Goal: Book appointment/travel/reservation

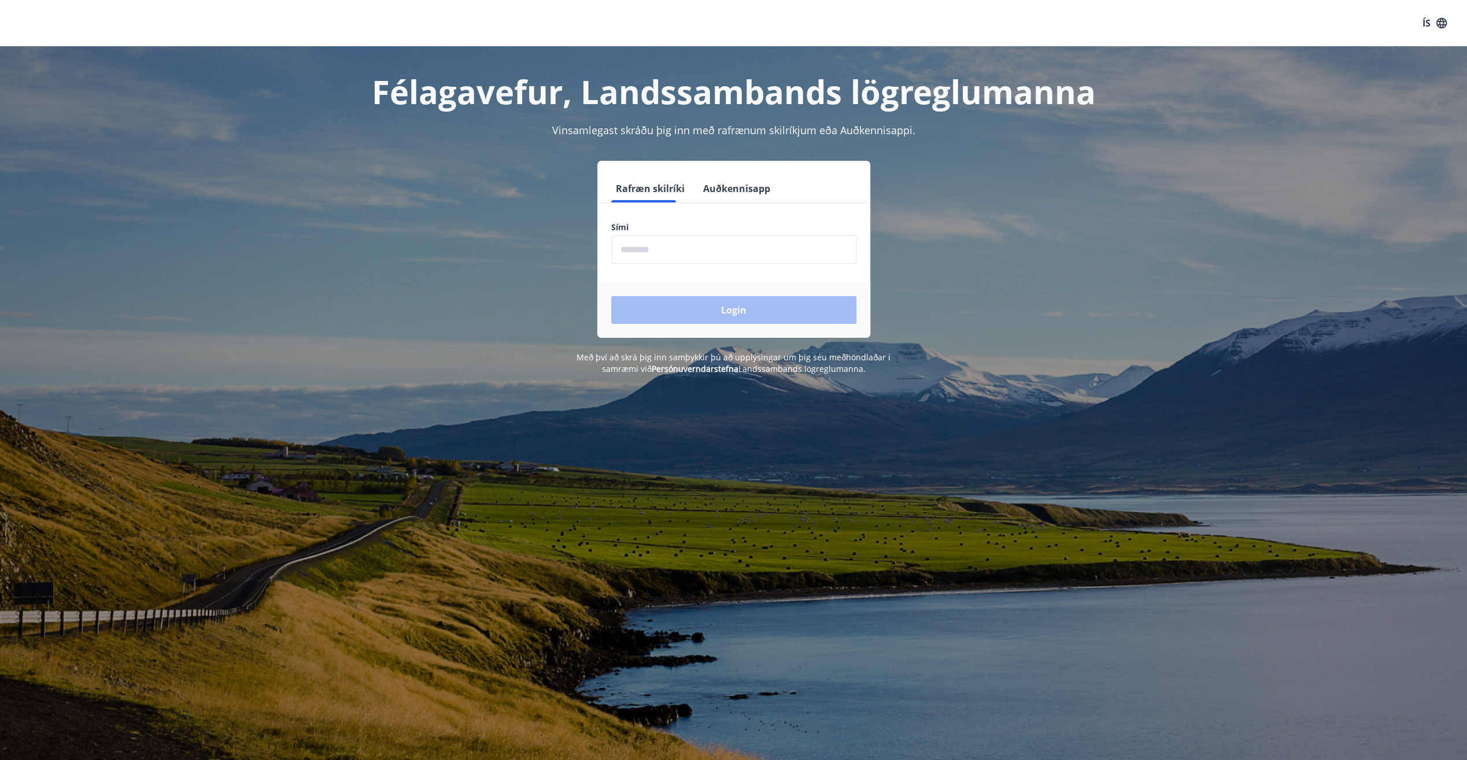
click at [698, 254] on input "phone" at bounding box center [733, 249] width 245 height 28
type input "********"
click at [718, 308] on button "Login" at bounding box center [733, 310] width 245 height 28
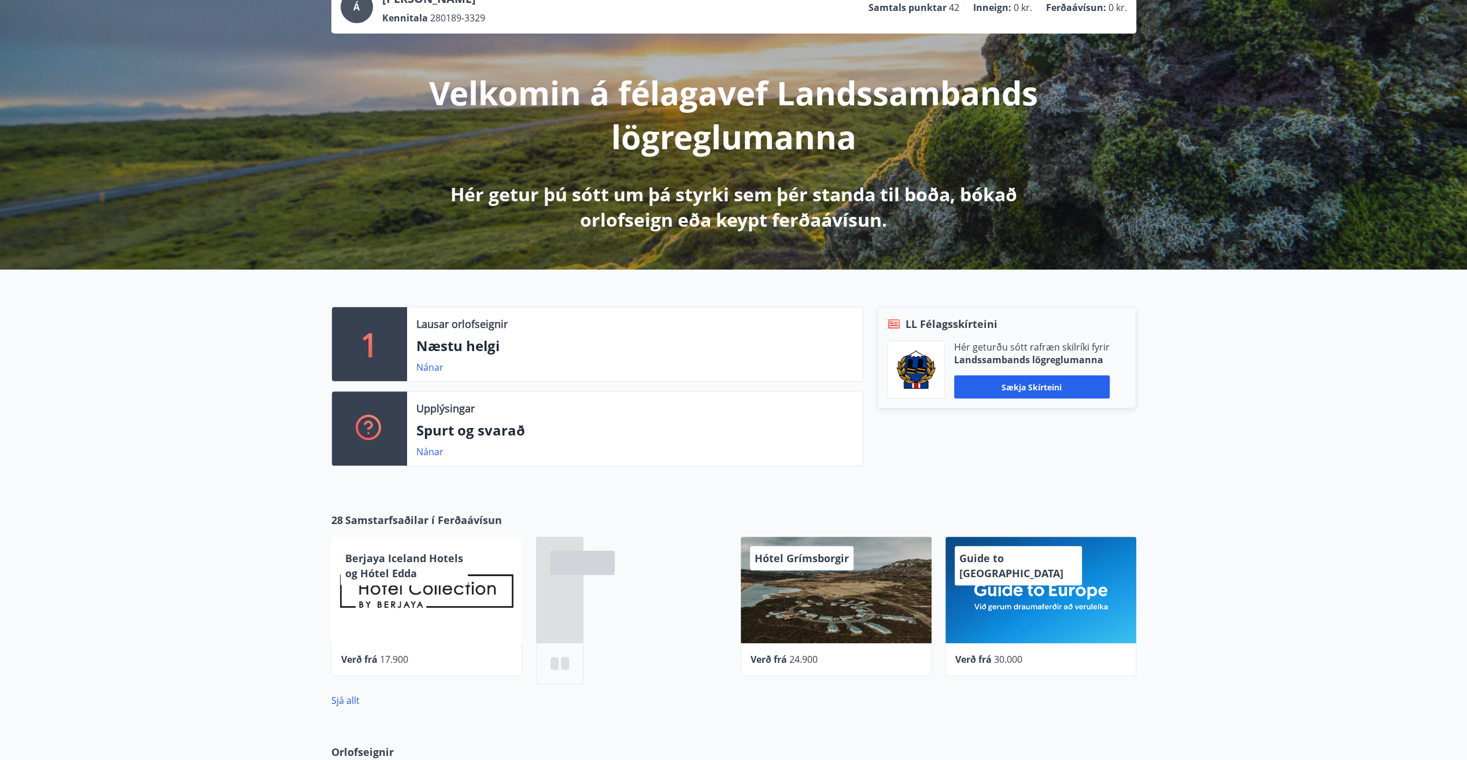
scroll to position [231, 0]
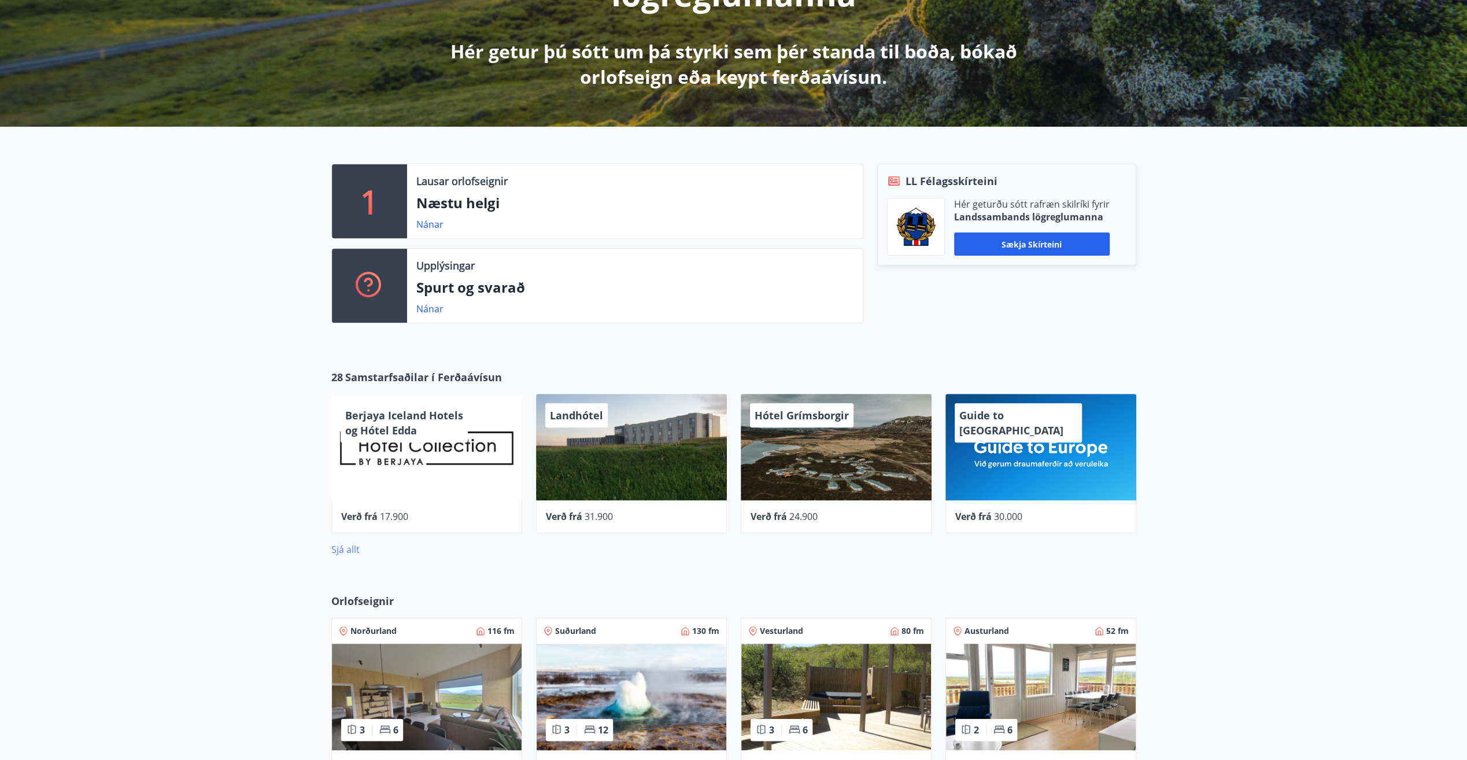
click at [341, 543] on link "Sjá allt" at bounding box center [345, 549] width 28 height 13
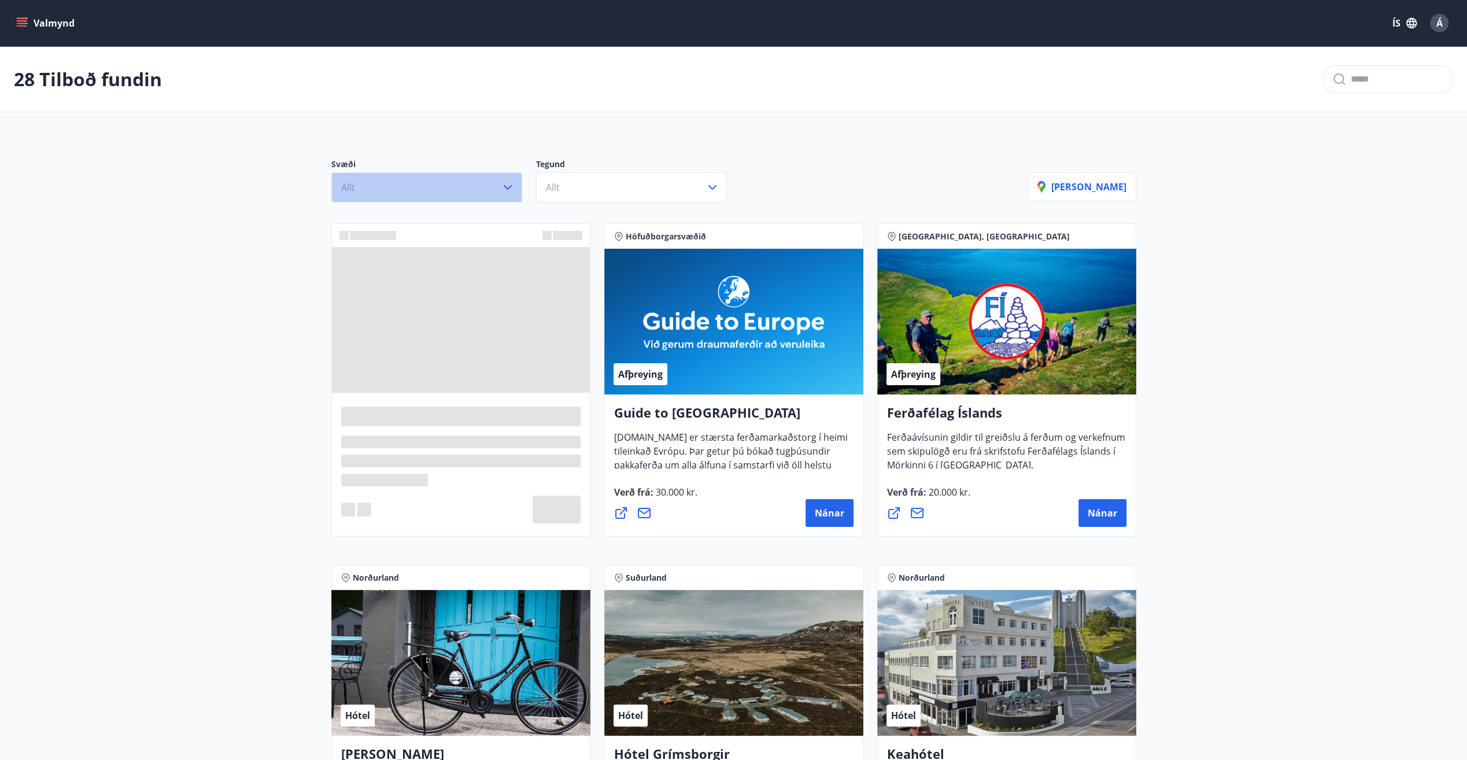
click at [503, 190] on icon "button" at bounding box center [508, 187] width 14 height 14
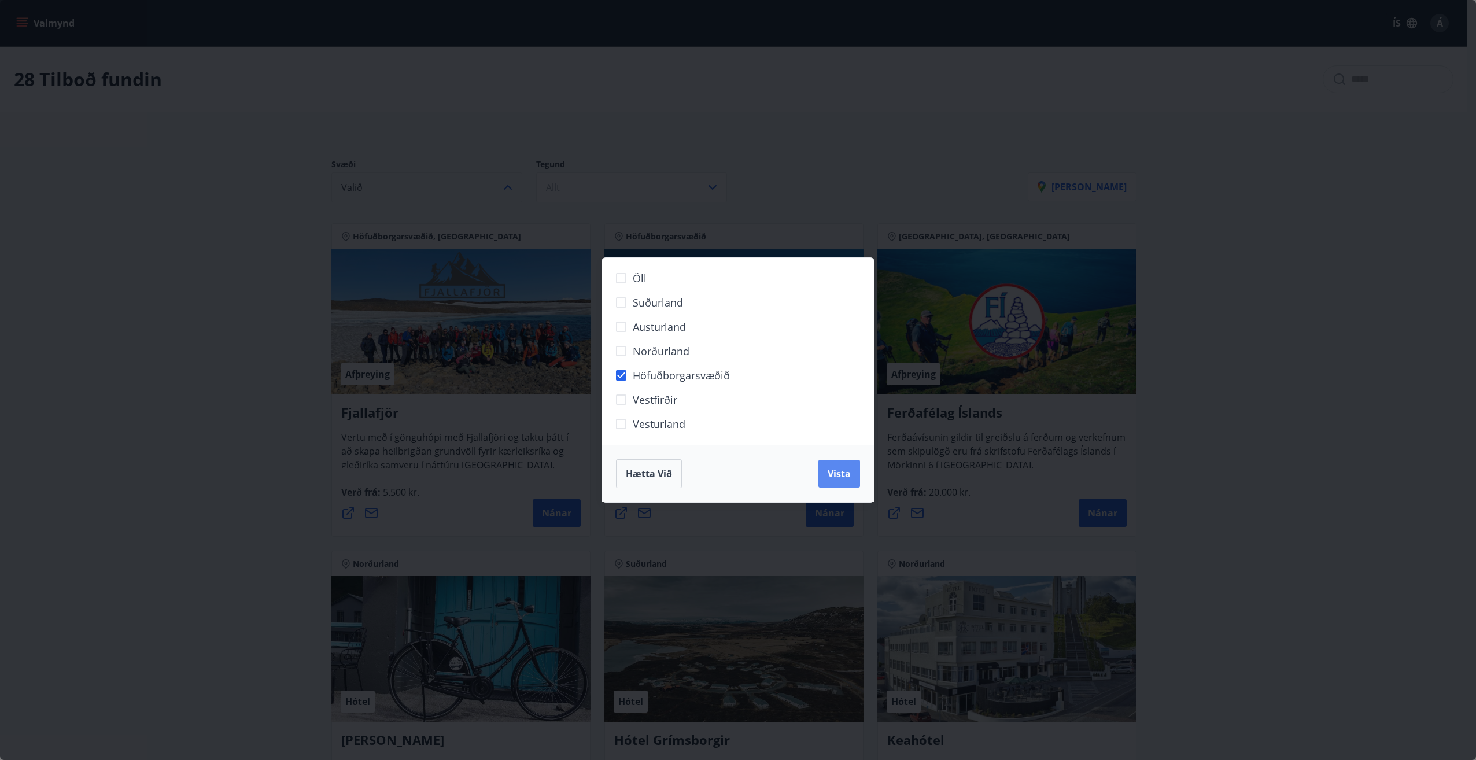
click at [843, 472] on span "Vista" at bounding box center [839, 473] width 23 height 13
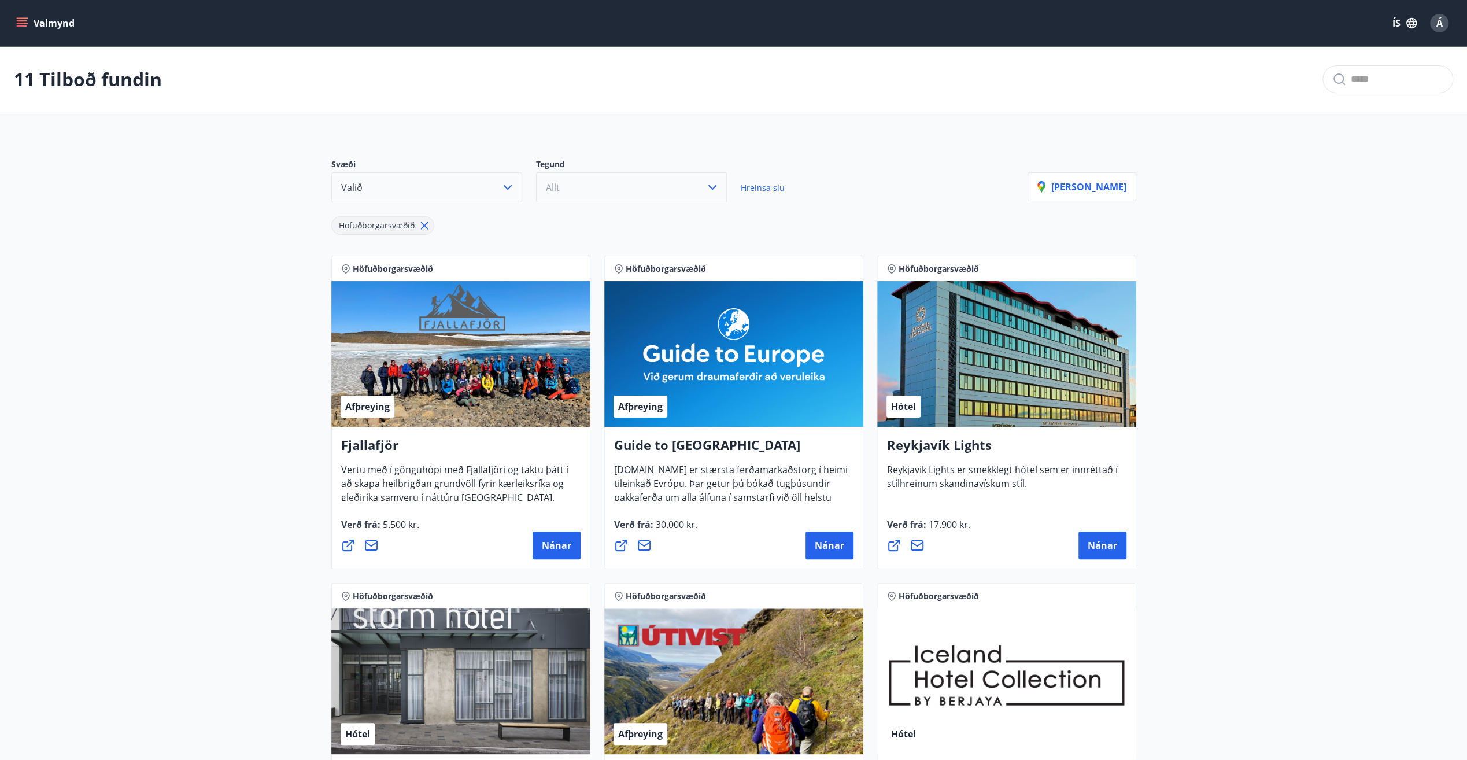
click at [605, 183] on button "Allt" at bounding box center [631, 187] width 191 height 30
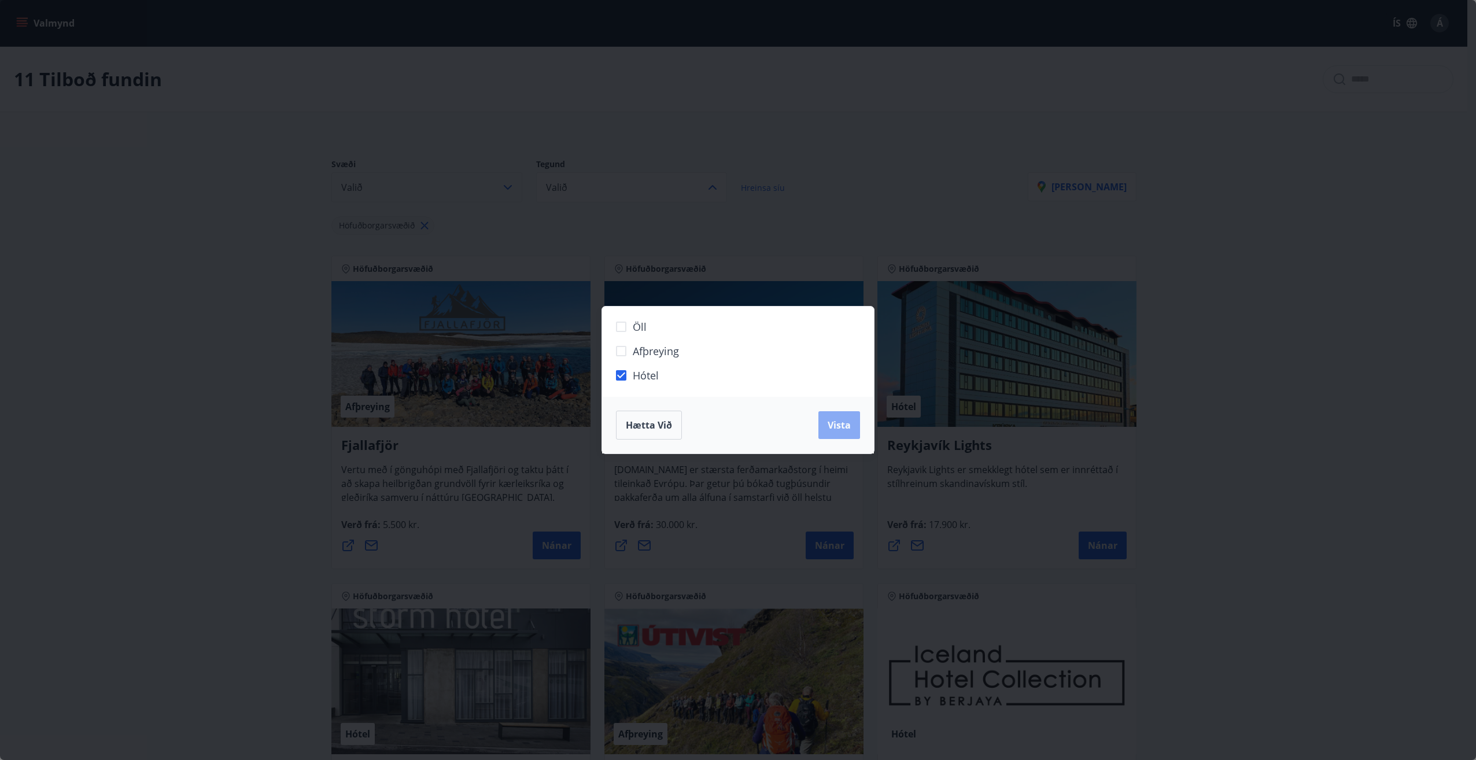
click at [857, 427] on button "Vista" at bounding box center [839, 425] width 42 height 28
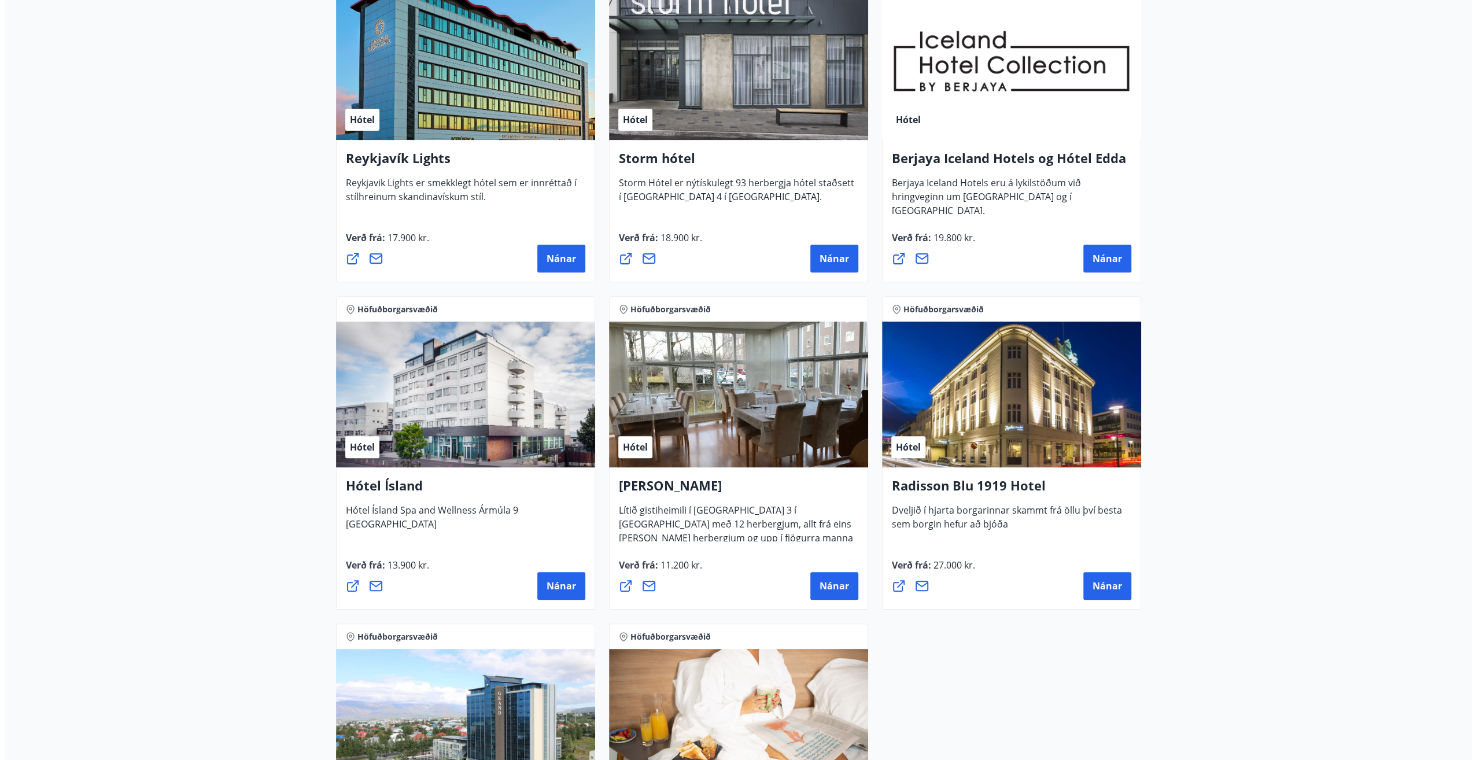
scroll to position [289, 0]
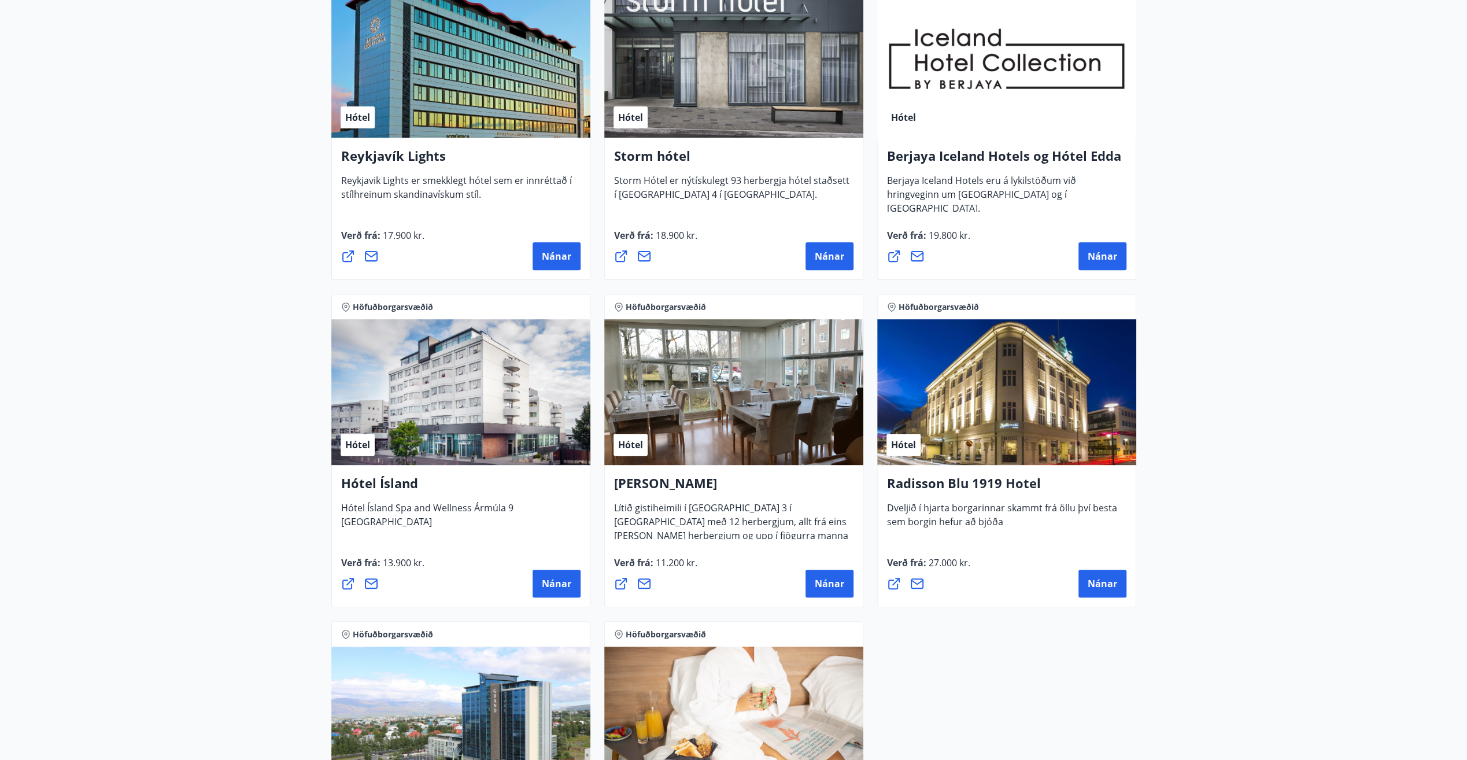
click at [516, 403] on div "Hótel" at bounding box center [460, 392] width 259 height 146
click at [548, 579] on span "Nánar" at bounding box center [556, 583] width 29 height 13
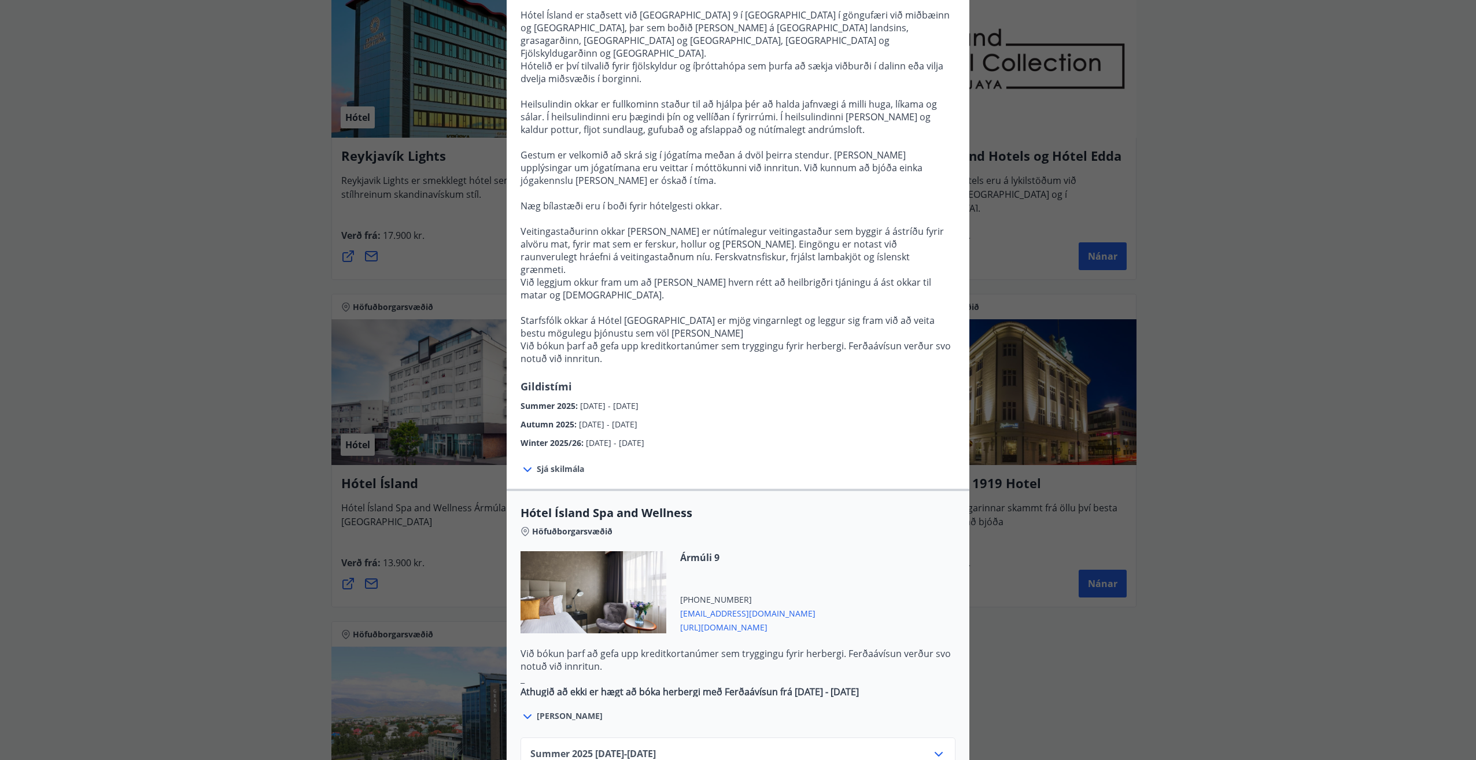
scroll to position [173, 0]
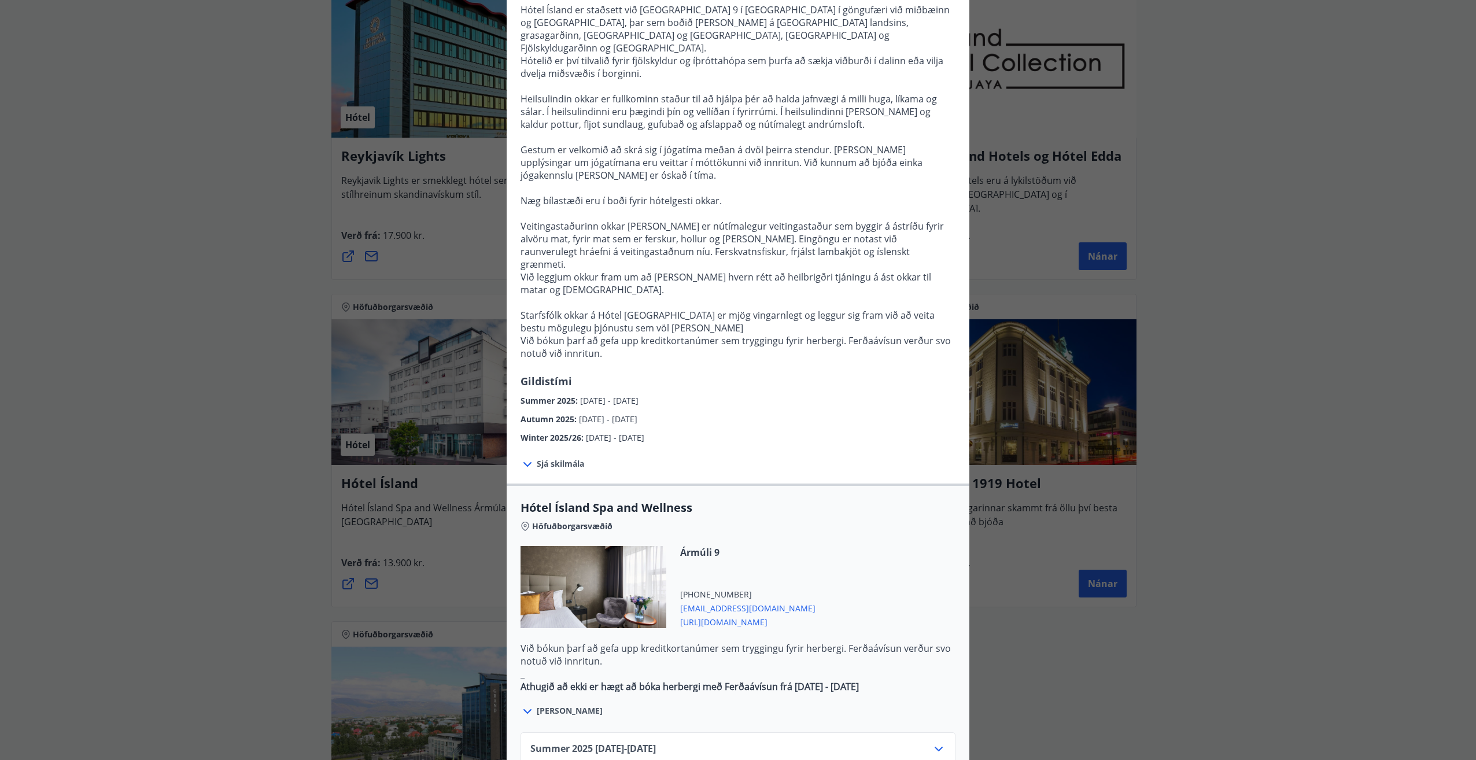
click at [553, 458] on span "Sjá skilmála" at bounding box center [560, 464] width 47 height 12
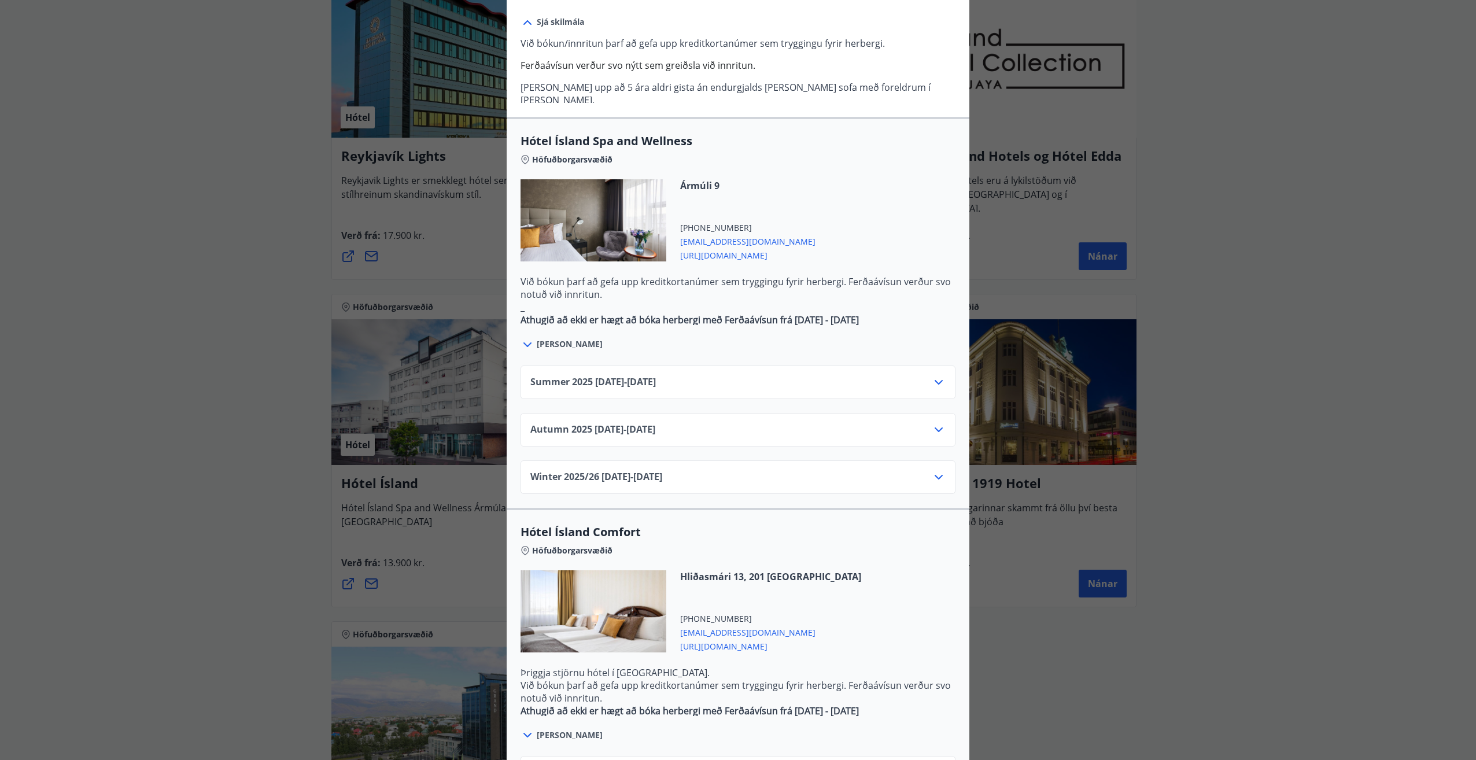
scroll to position [636, 0]
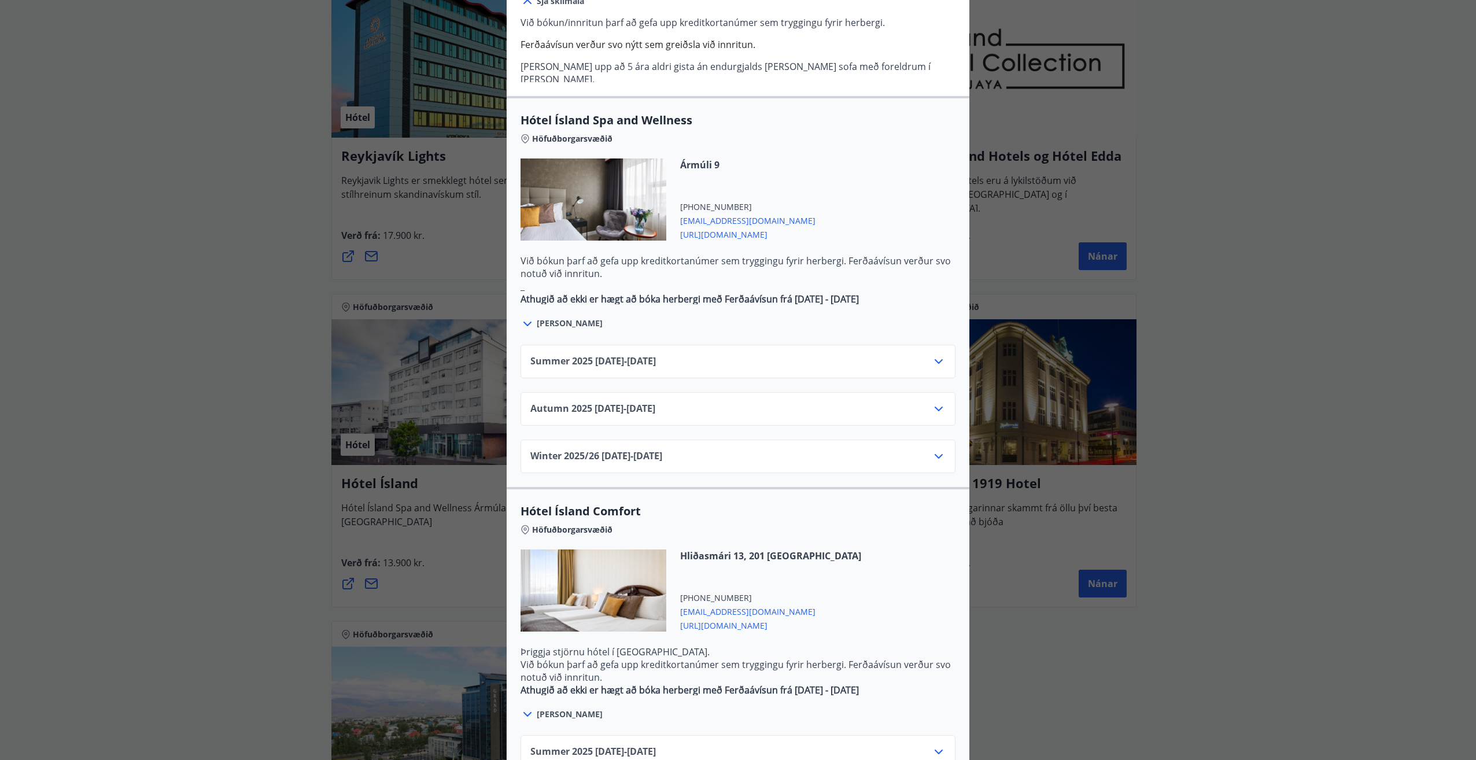
click at [926, 402] on div "Autumn 2025 01.10.25 - 28.10.25" at bounding box center [737, 413] width 415 height 23
click at [936, 402] on icon at bounding box center [939, 409] width 14 height 14
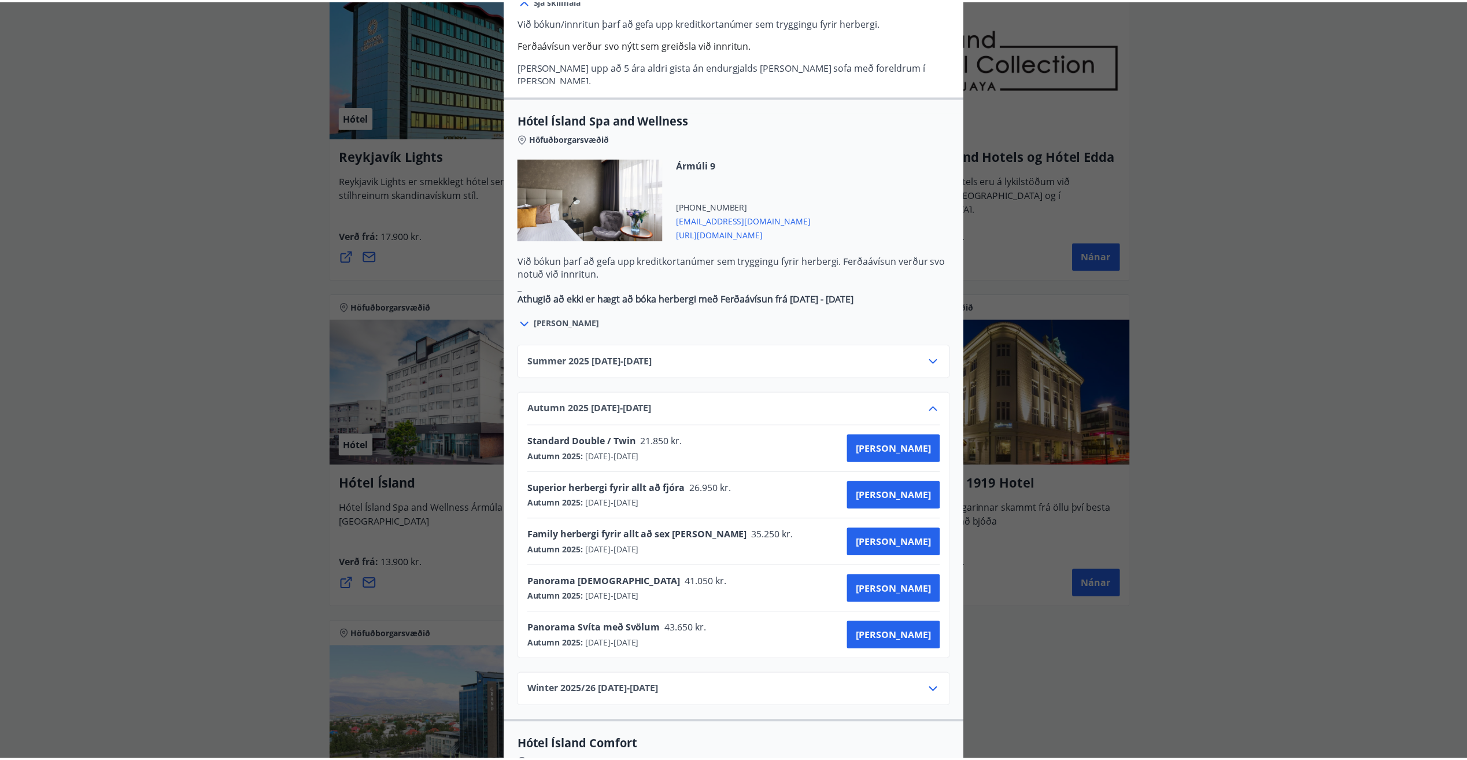
scroll to position [0, 0]
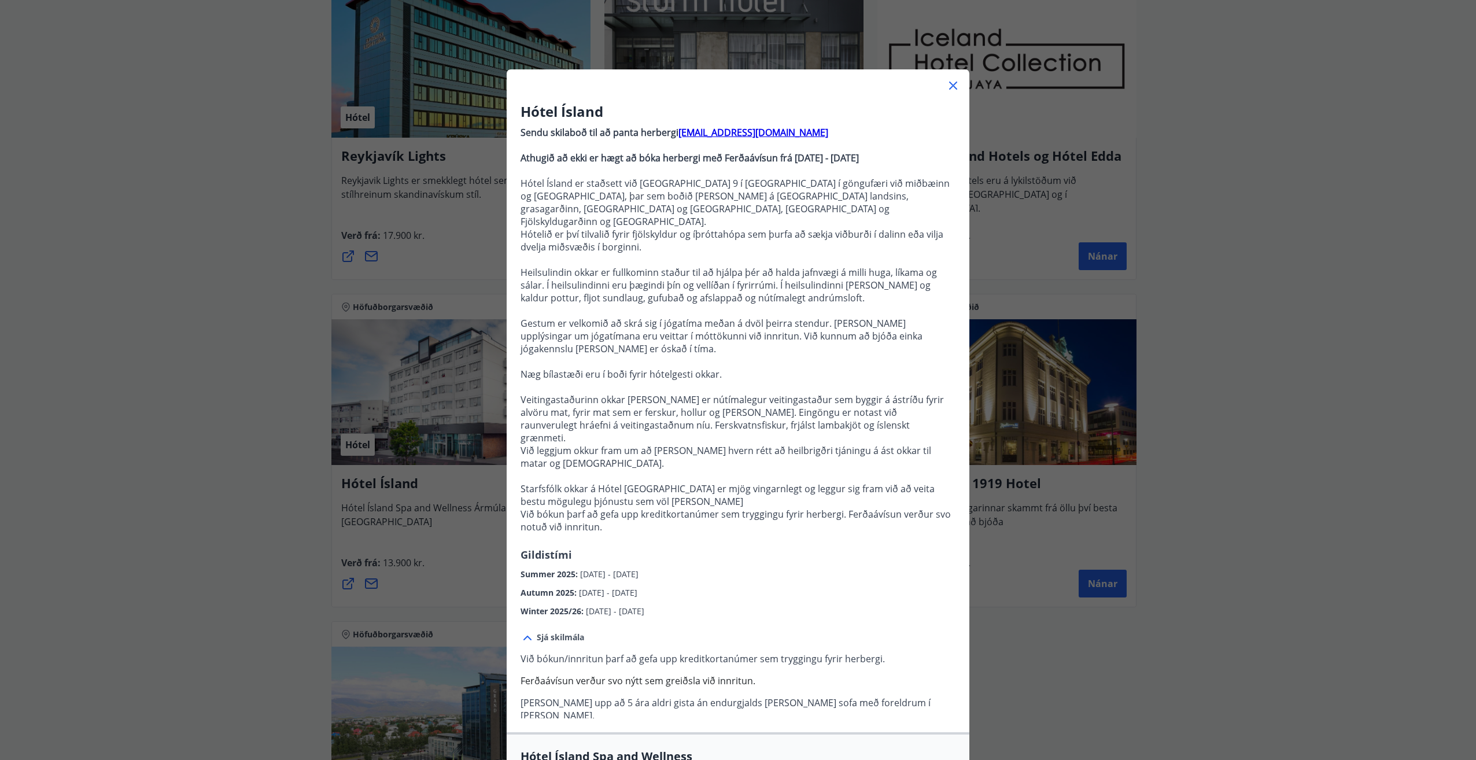
click at [195, 514] on div "Hótel Ísland Sendu skilaboð til að panta herbergi reception@hotelisland.is Athu…" at bounding box center [738, 380] width 1476 height 760
click at [946, 78] on div at bounding box center [738, 80] width 463 height 23
click at [949, 81] on icon at bounding box center [953, 86] width 14 height 14
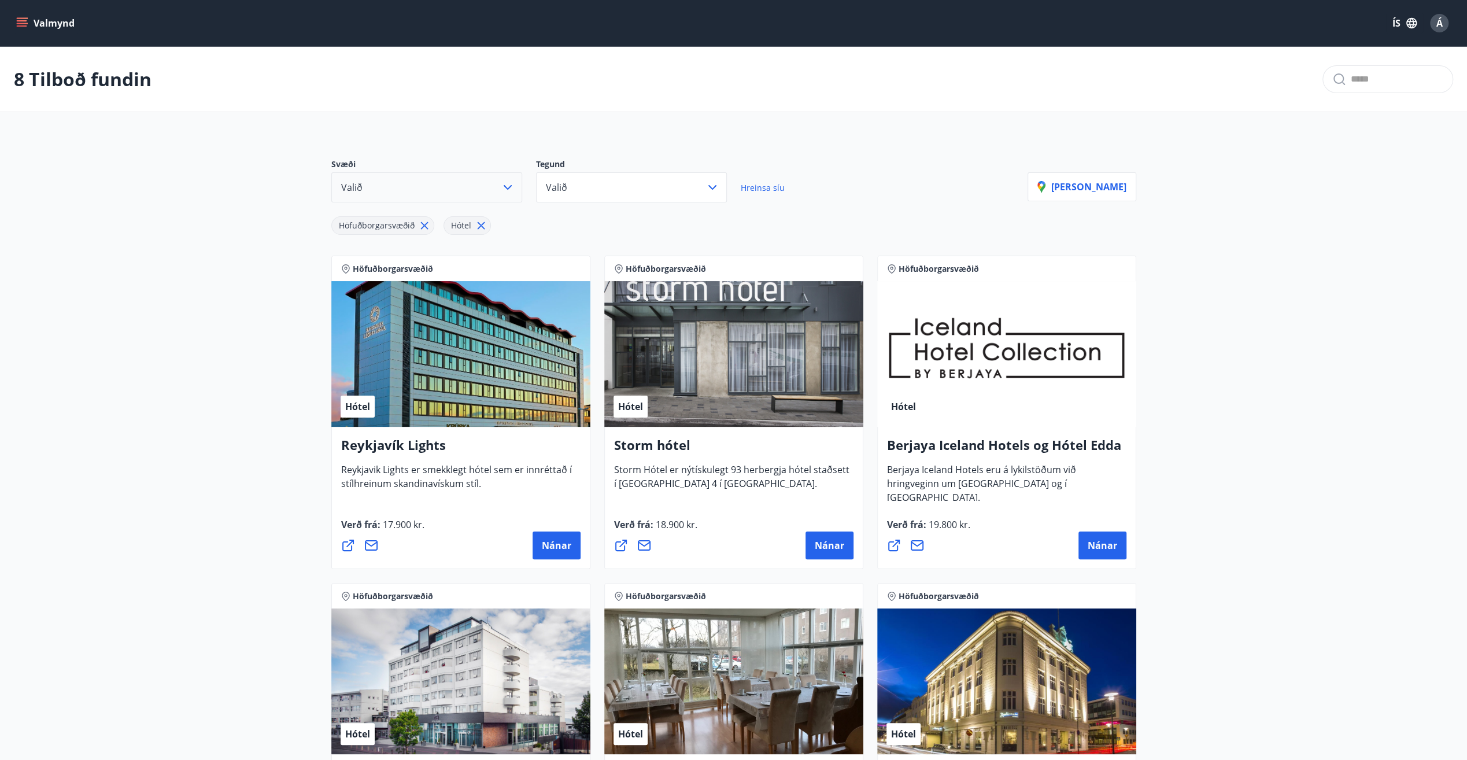
scroll to position [116, 0]
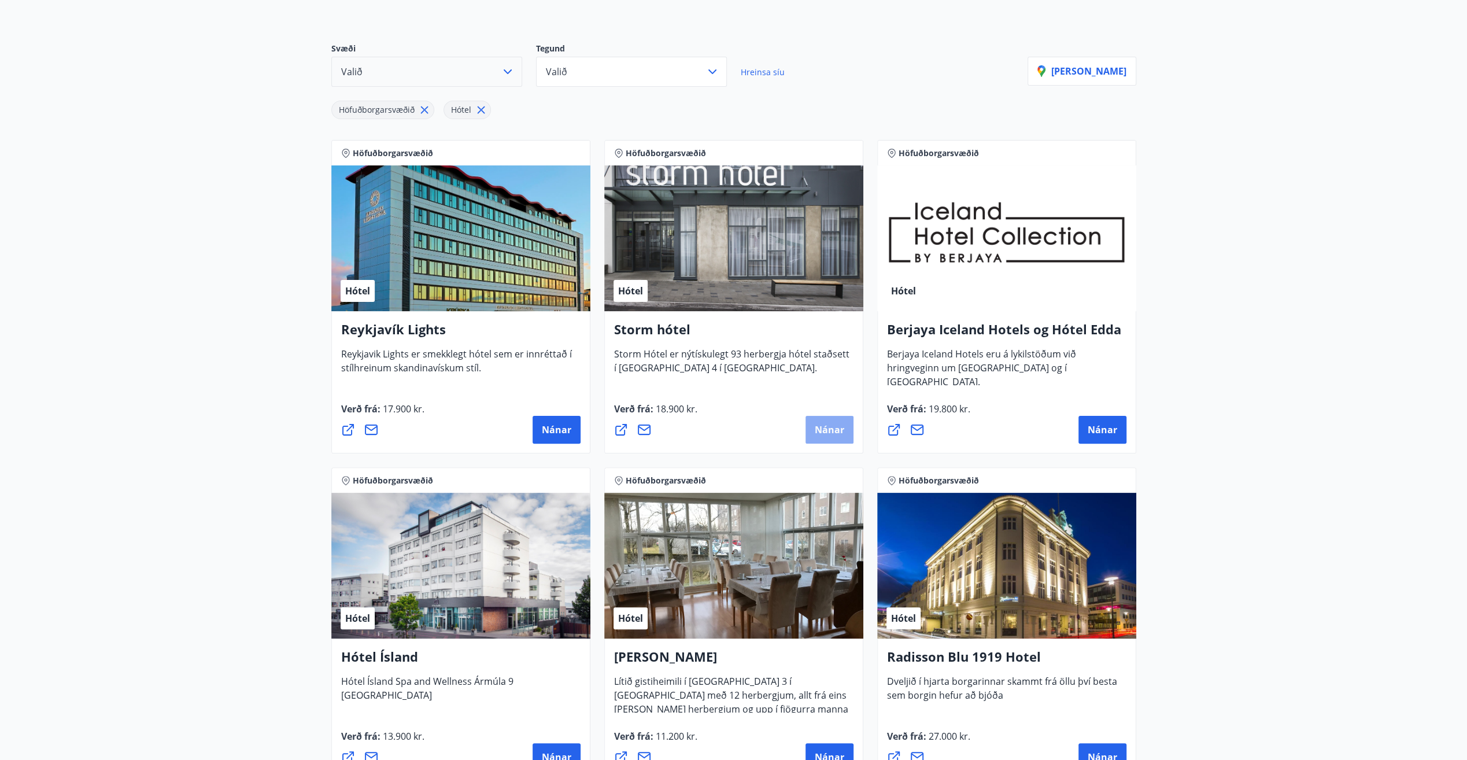
click at [827, 425] on span "Nánar" at bounding box center [829, 429] width 29 height 13
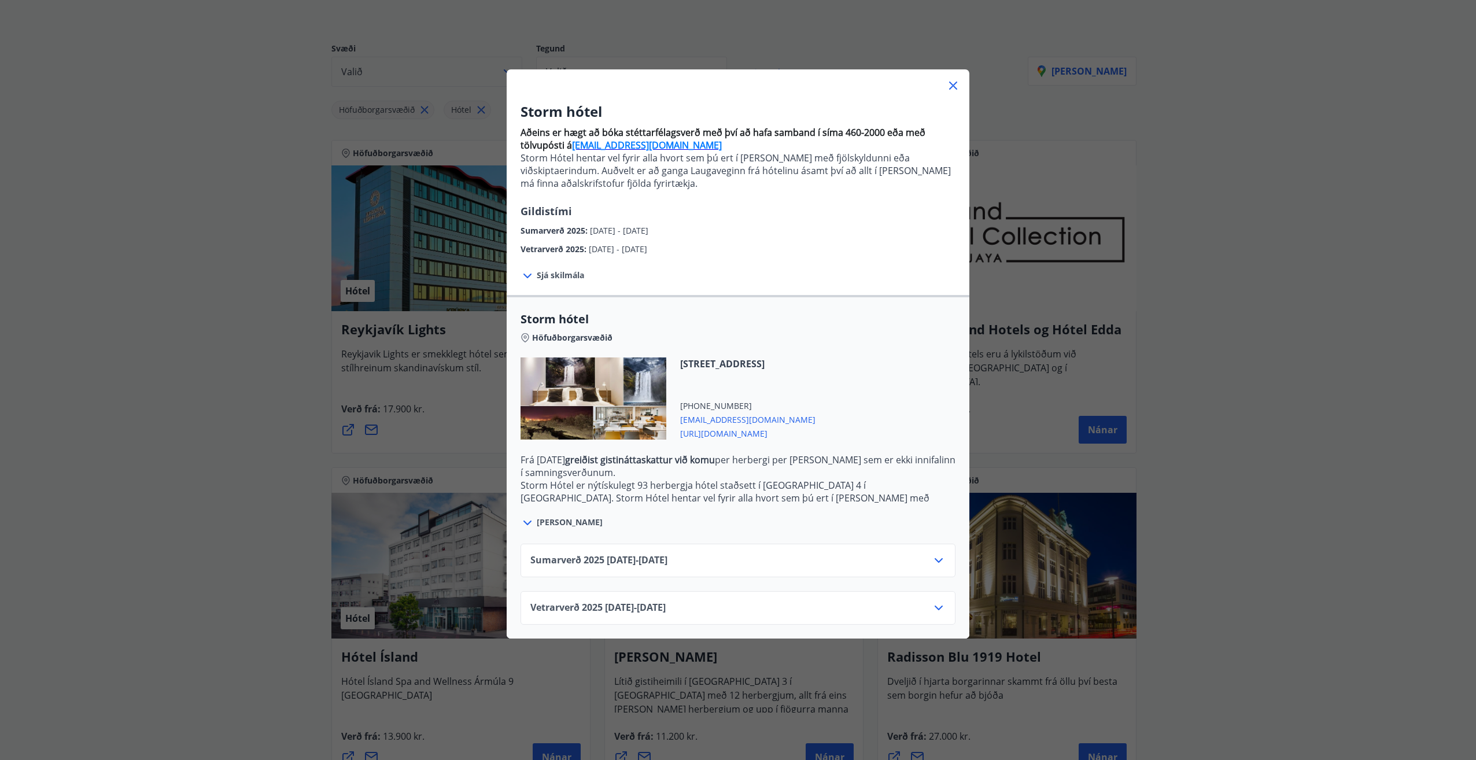
click at [932, 601] on icon at bounding box center [939, 608] width 14 height 14
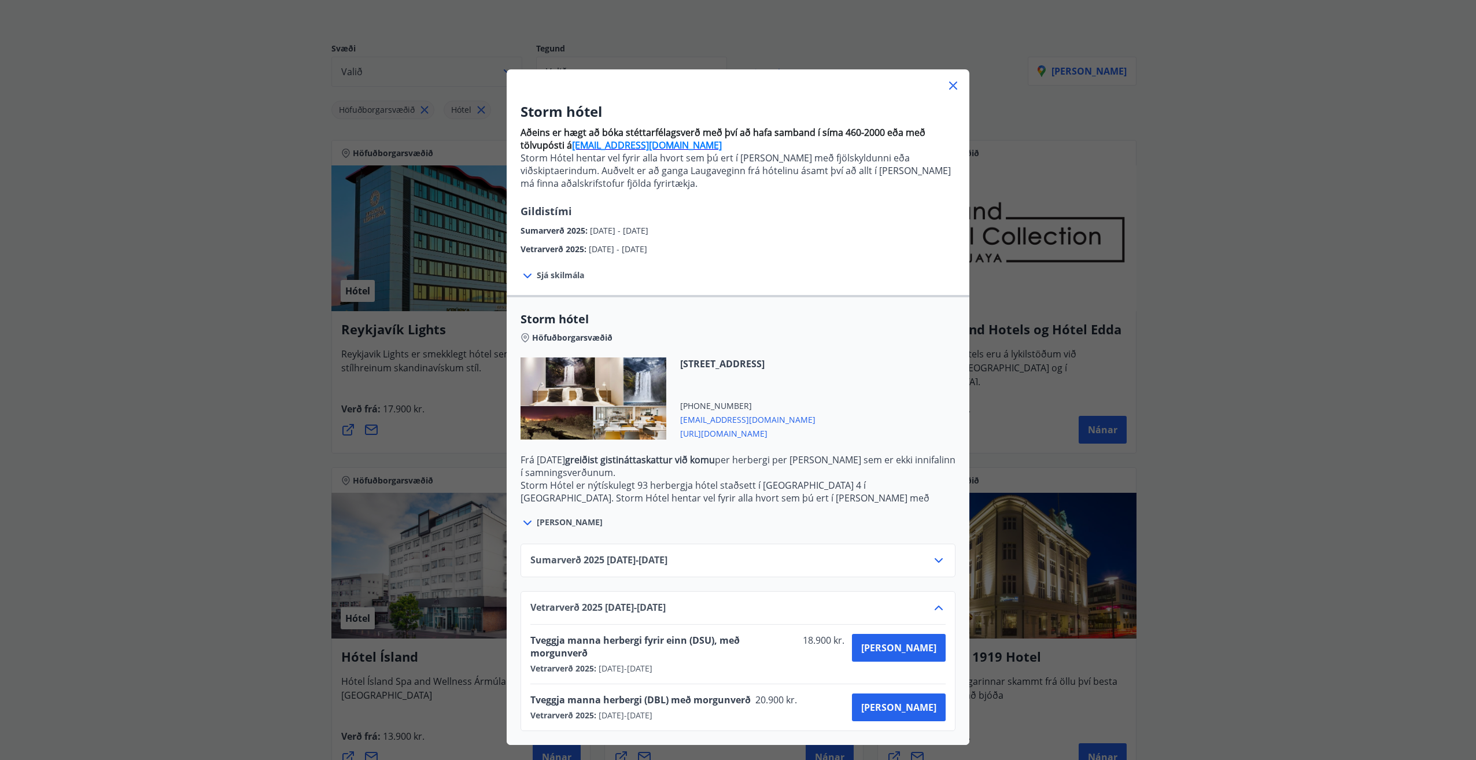
click at [946, 87] on icon at bounding box center [953, 86] width 14 height 14
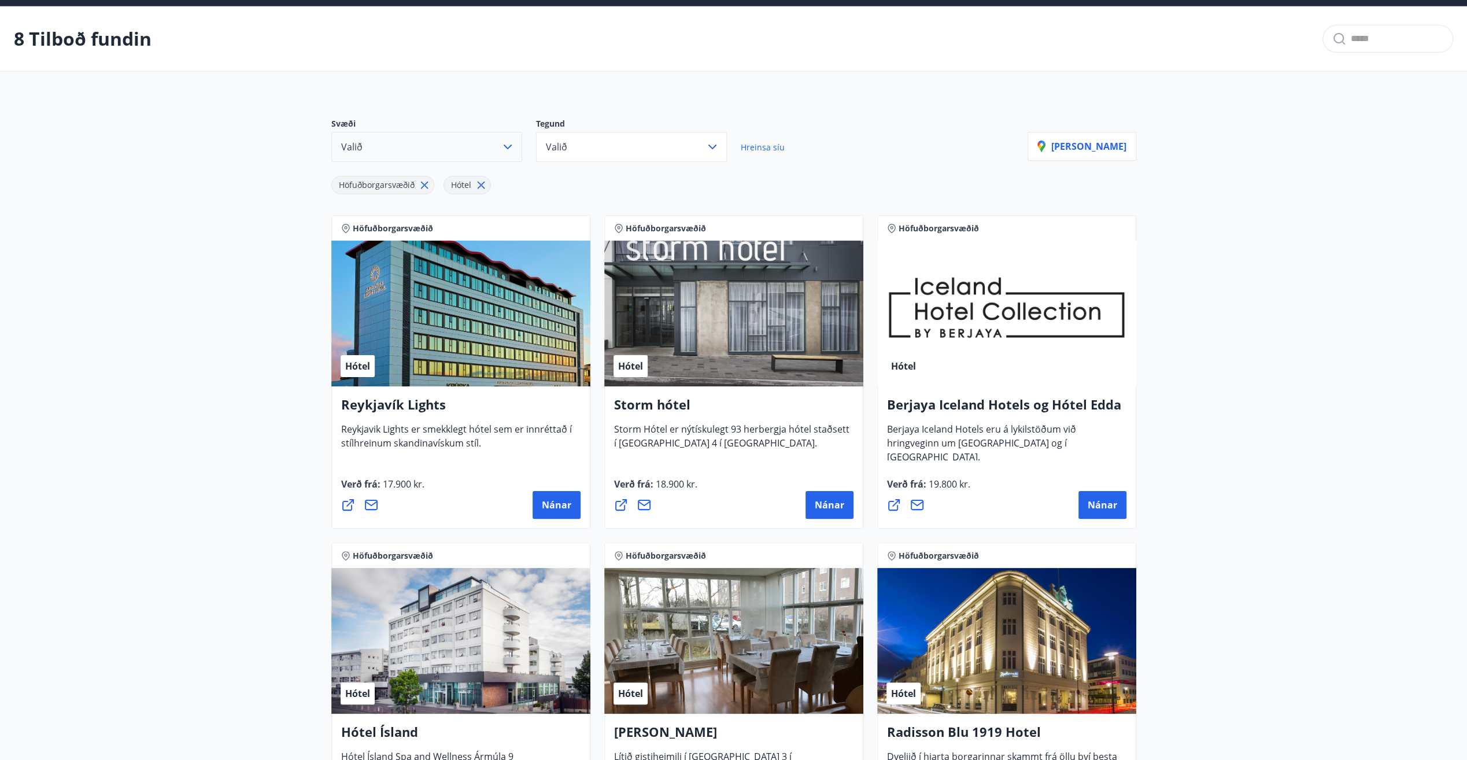
scroll to position [0, 0]
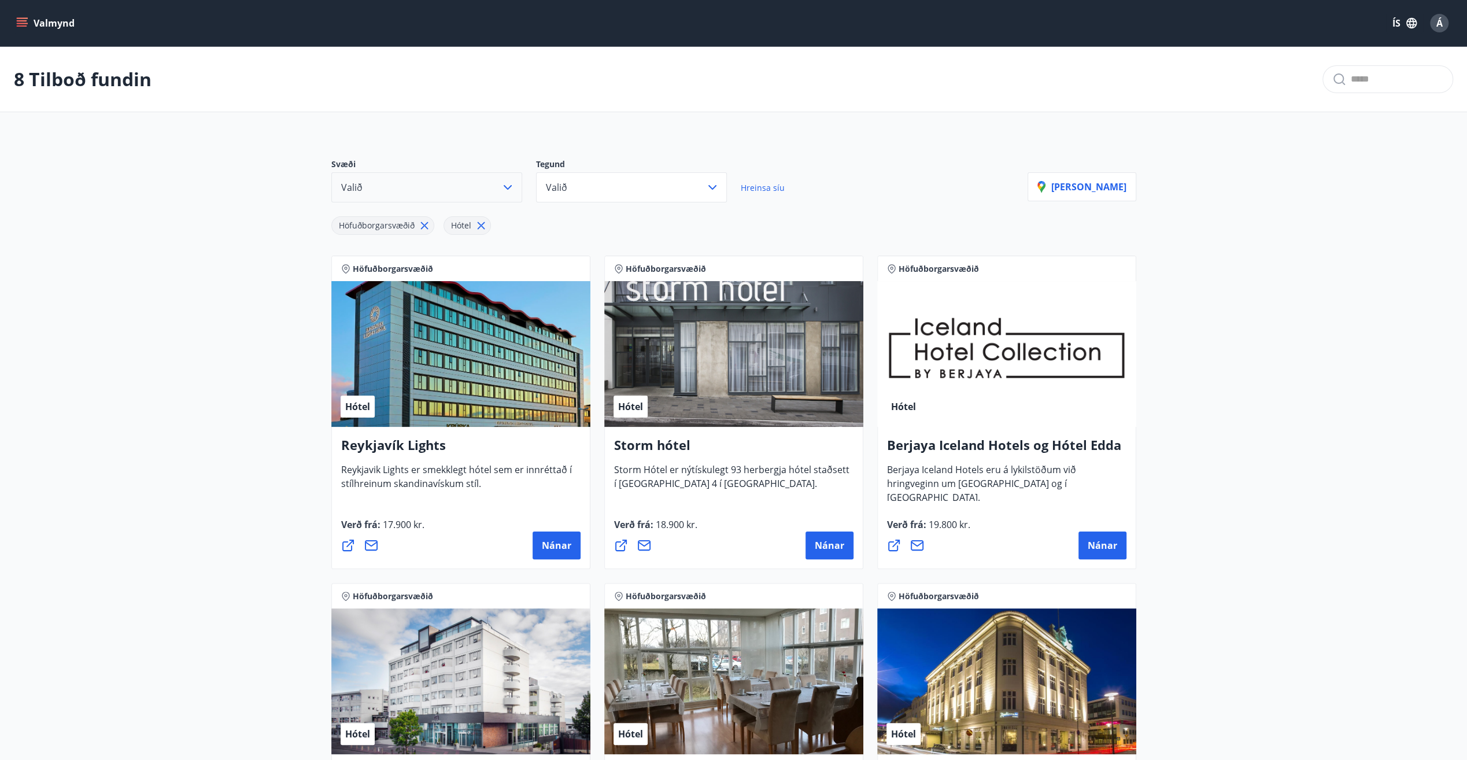
click at [251, 322] on main "8 Tilboð fundin Svæði Valið Tegund Valið Hreinsa síu Höfuðborgarsvæðið Hótel Sý…" at bounding box center [733, 639] width 1467 height 1184
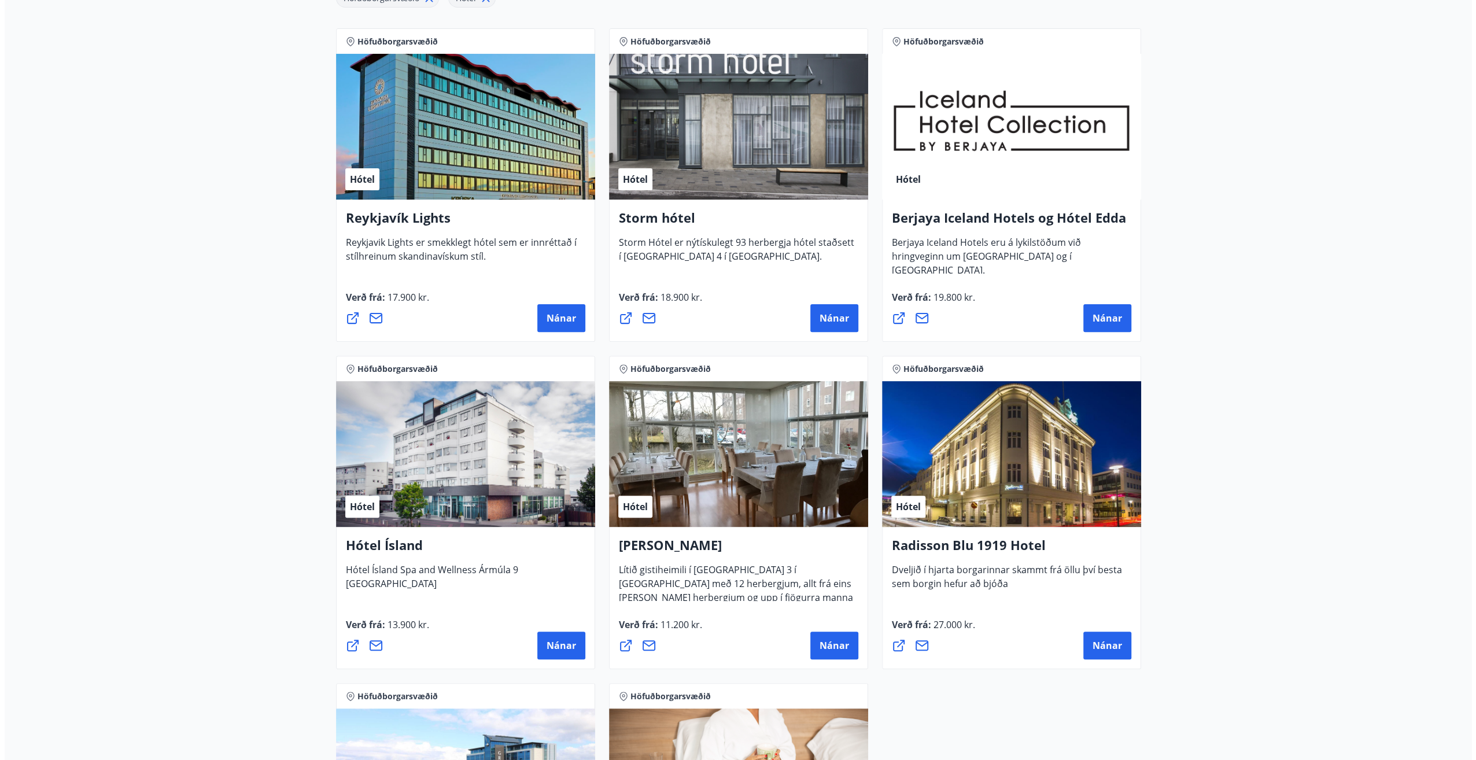
scroll to position [231, 0]
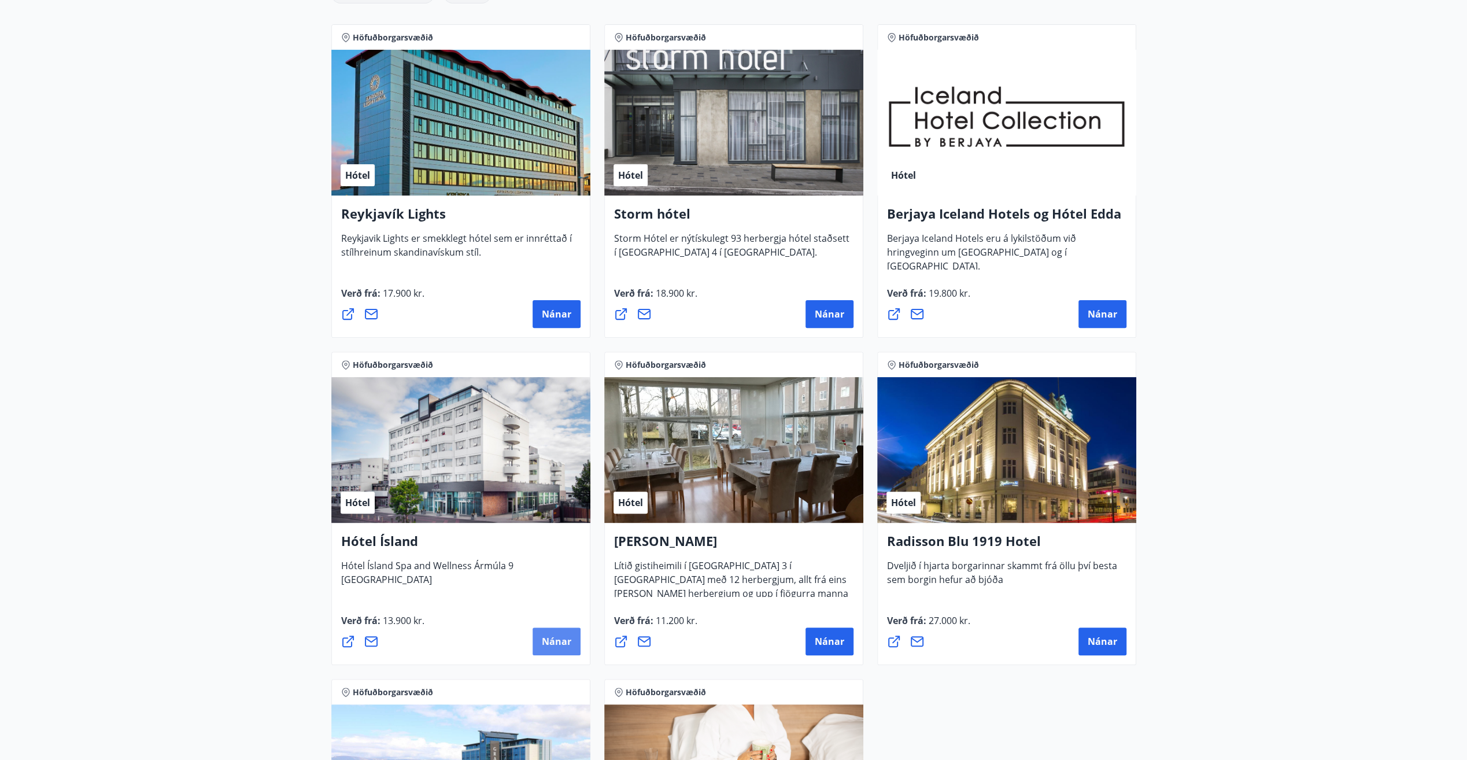
click at [564, 648] on button "Nánar" at bounding box center [557, 641] width 48 height 28
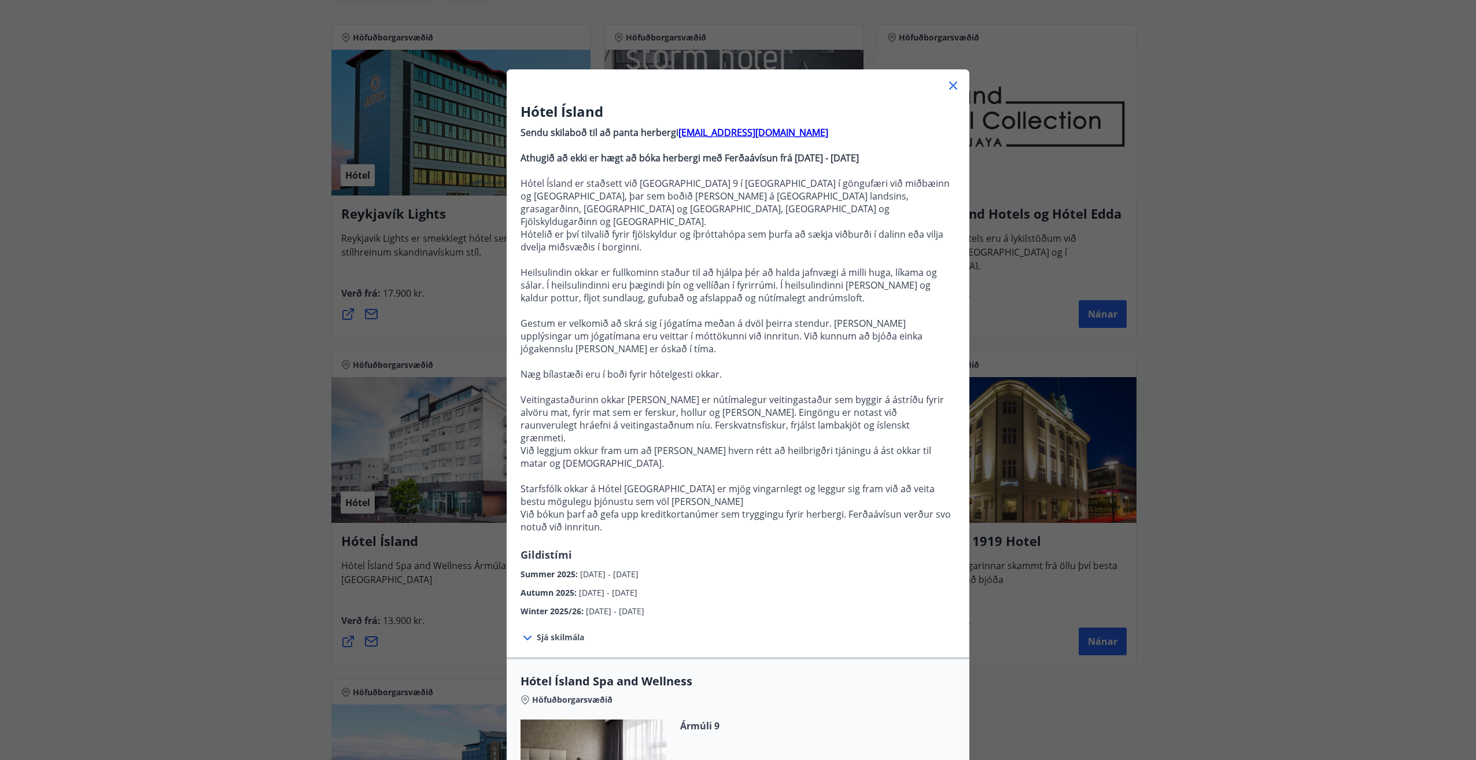
scroll to position [58, 0]
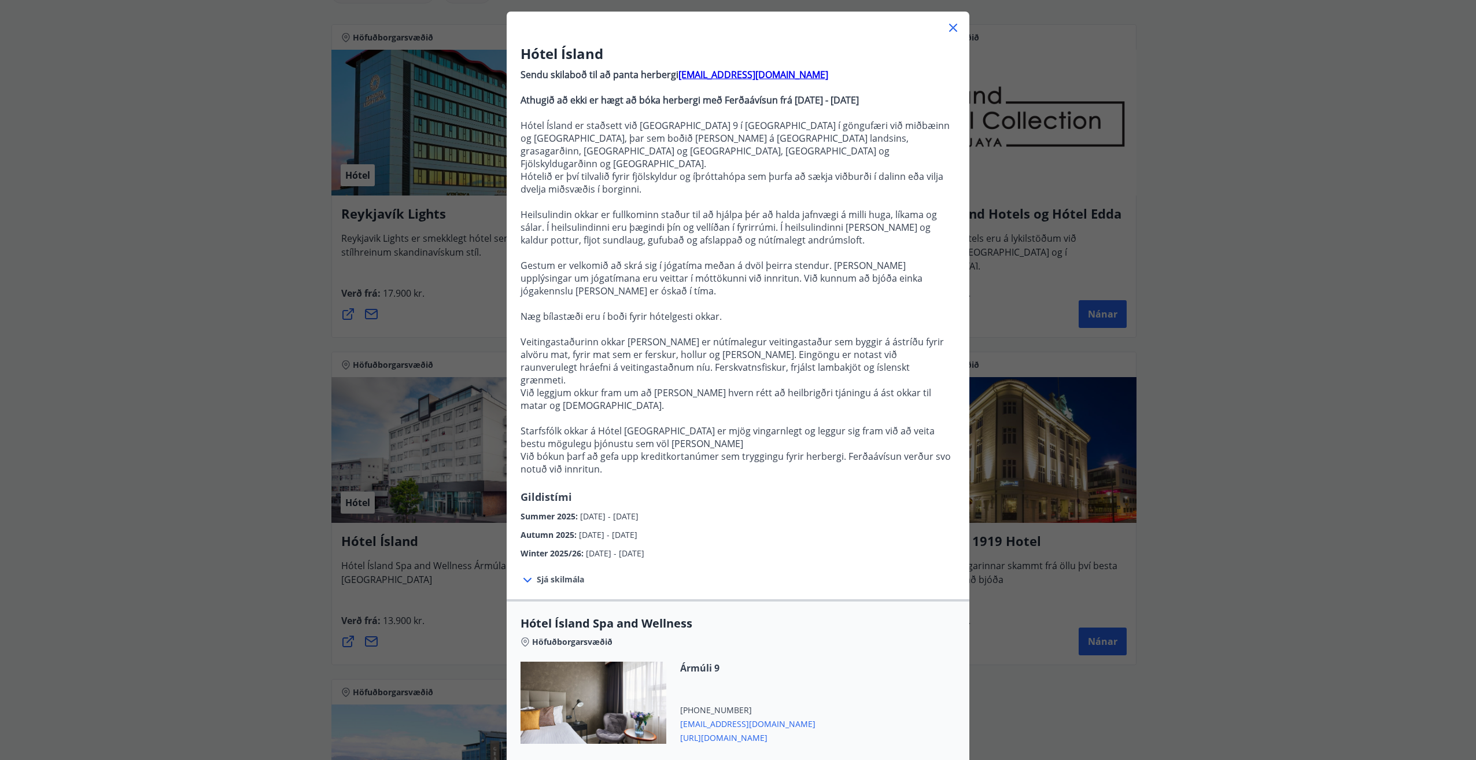
click at [545, 574] on span "Sjá skilmála" at bounding box center [560, 580] width 47 height 12
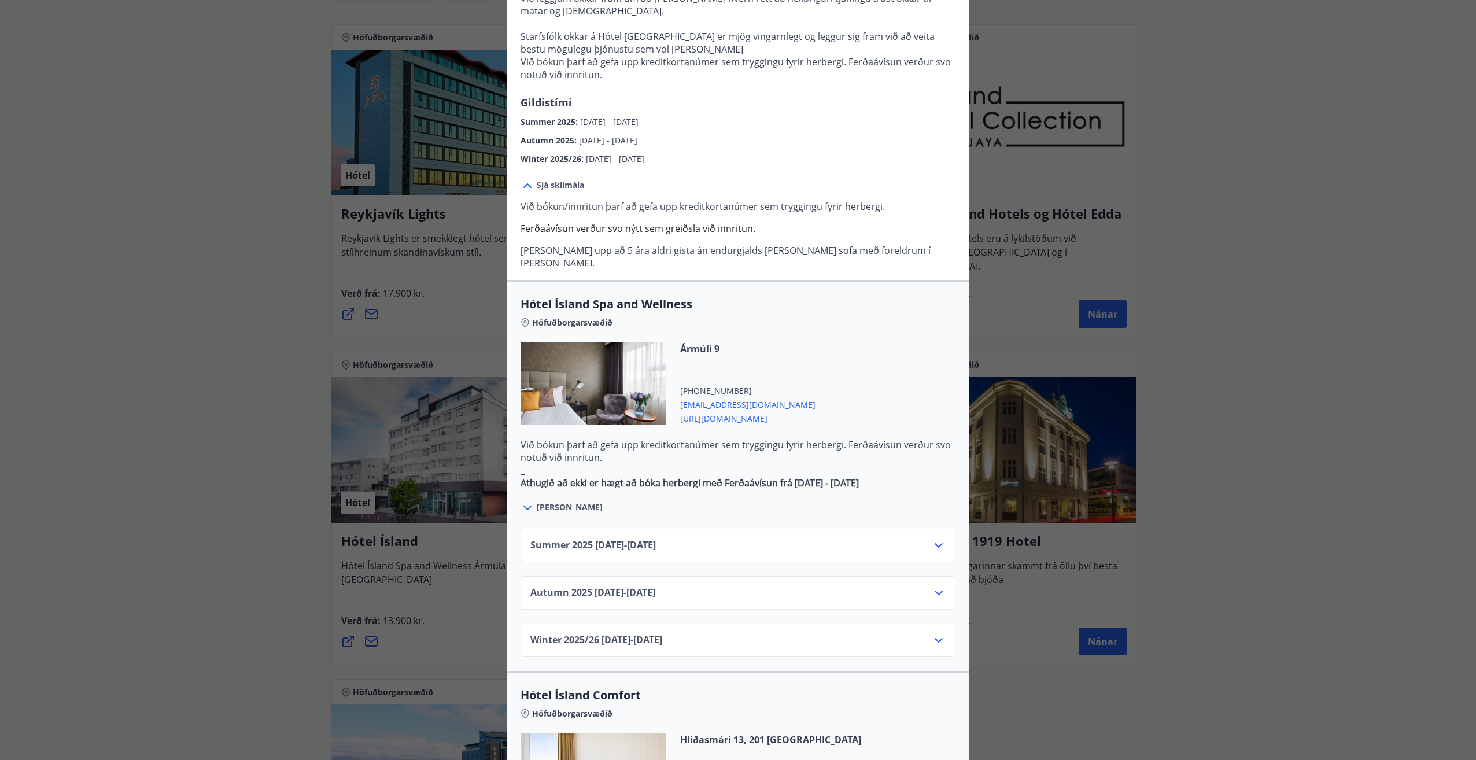
scroll to position [463, 0]
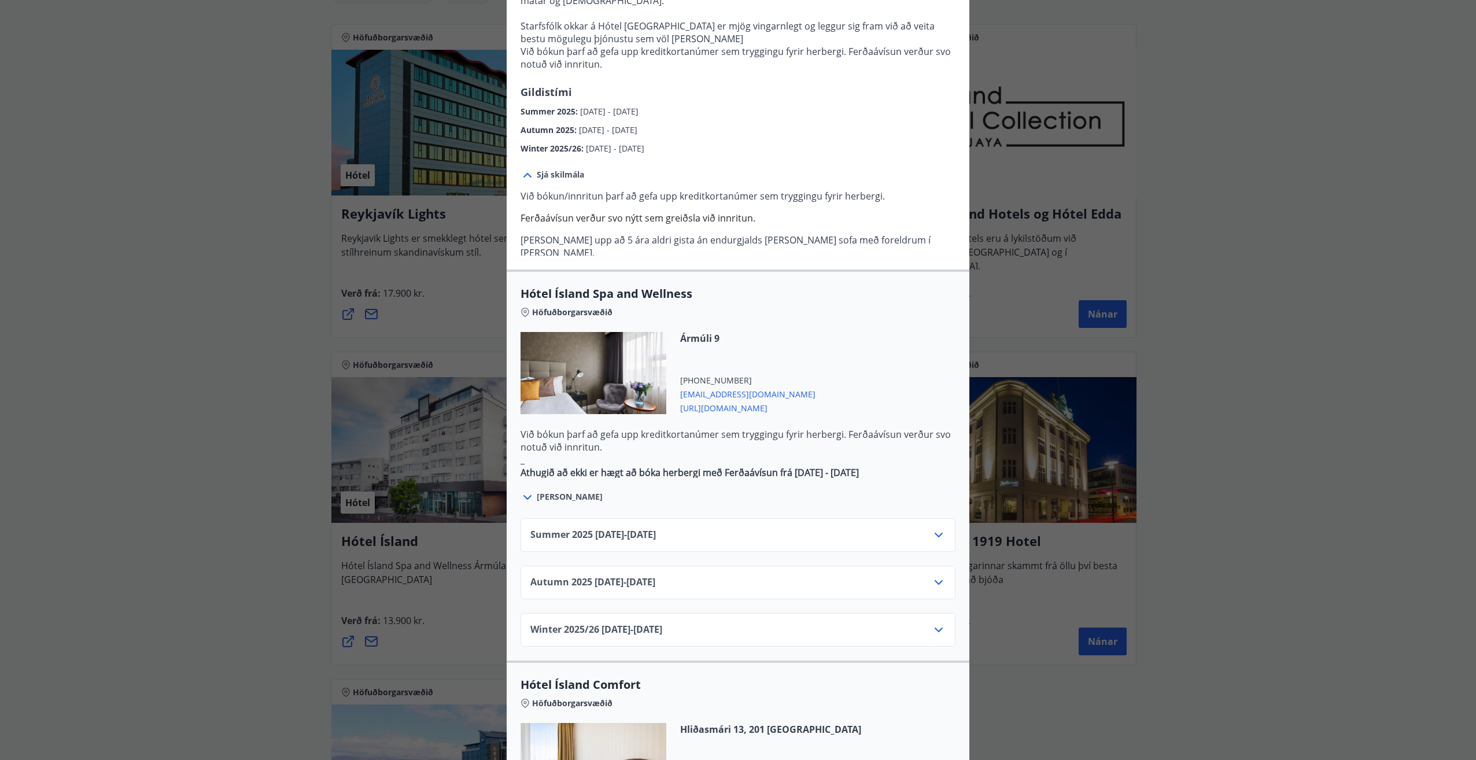
click at [941, 575] on icon at bounding box center [939, 582] width 14 height 14
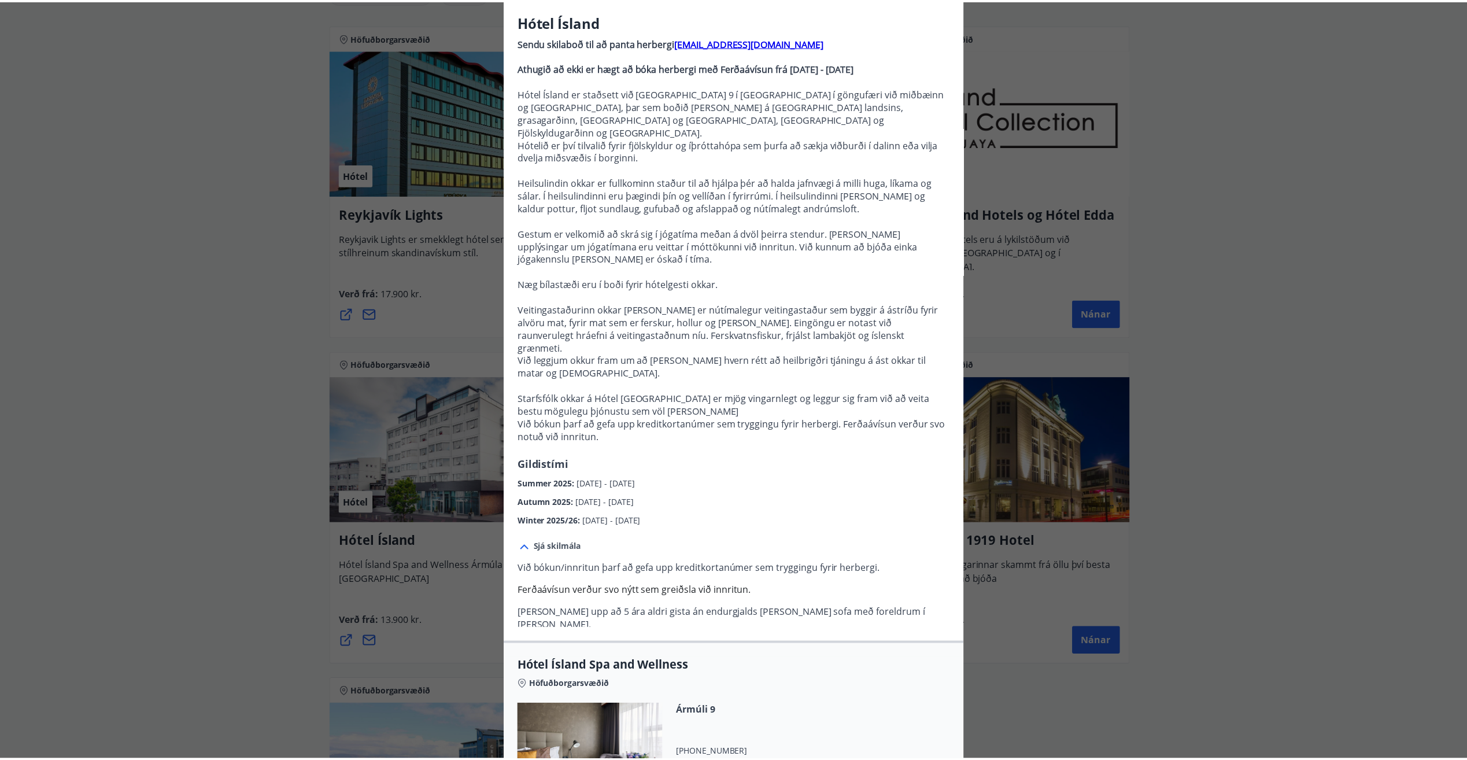
scroll to position [0, 0]
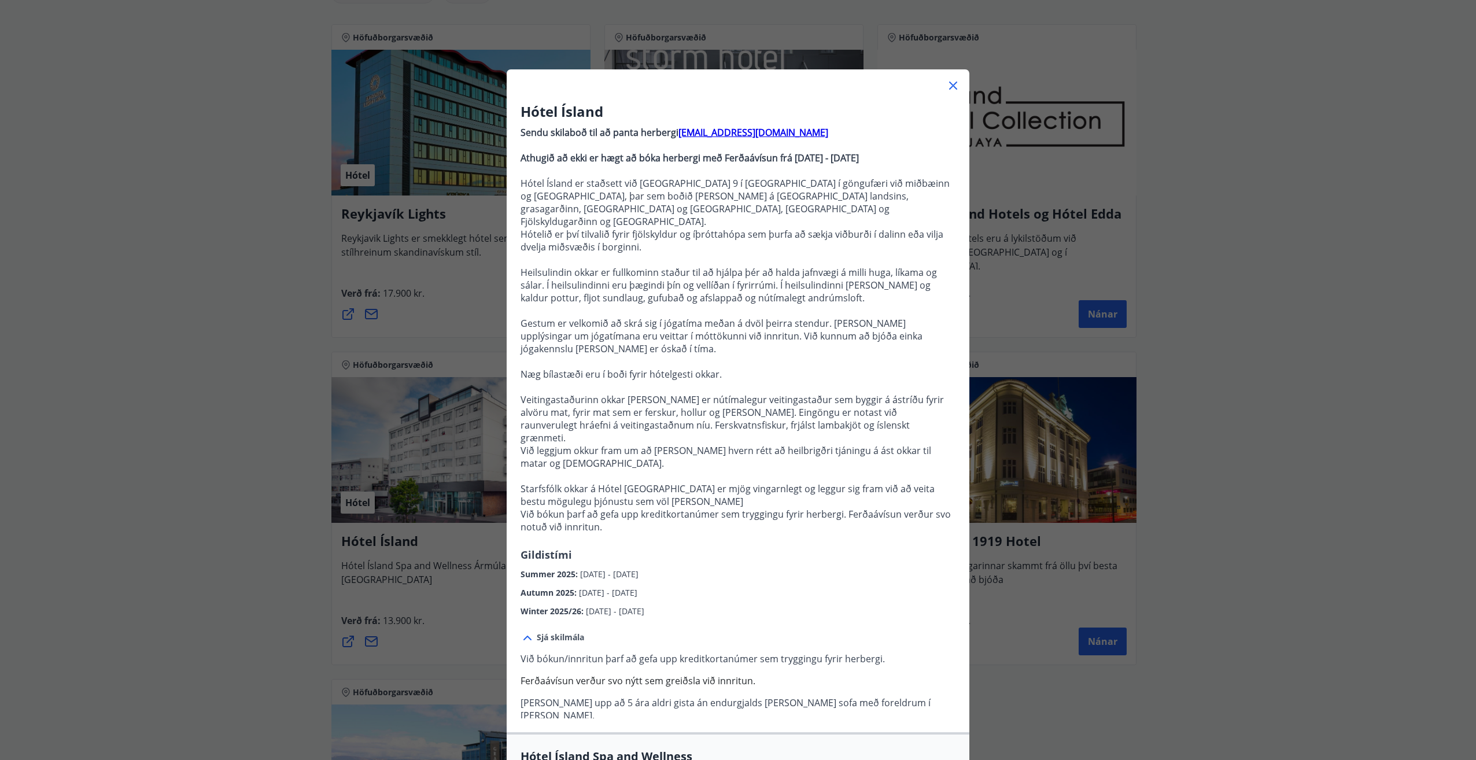
click at [124, 294] on div "Hótel Ísland Sendu skilaboð til að panta herbergi reception@hotelisland.is Athu…" at bounding box center [738, 380] width 1476 height 760
